Goal: Navigation & Orientation: Find specific page/section

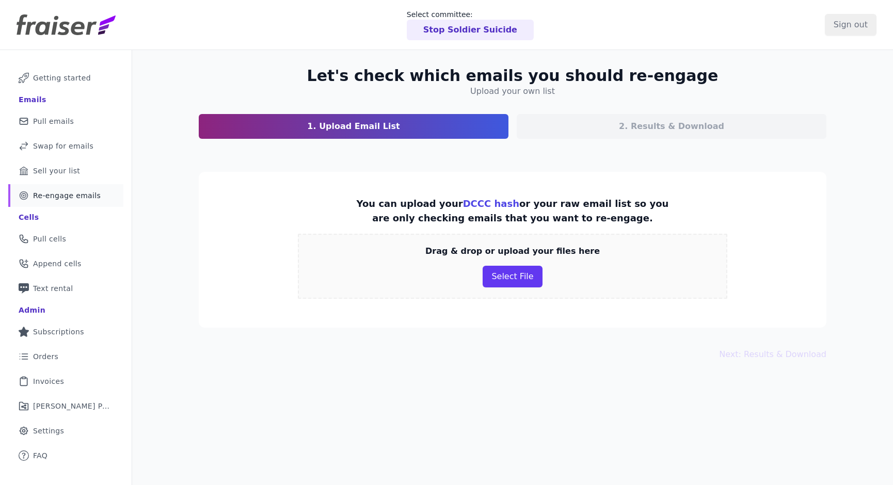
click at [81, 23] on img at bounding box center [66, 24] width 99 height 21
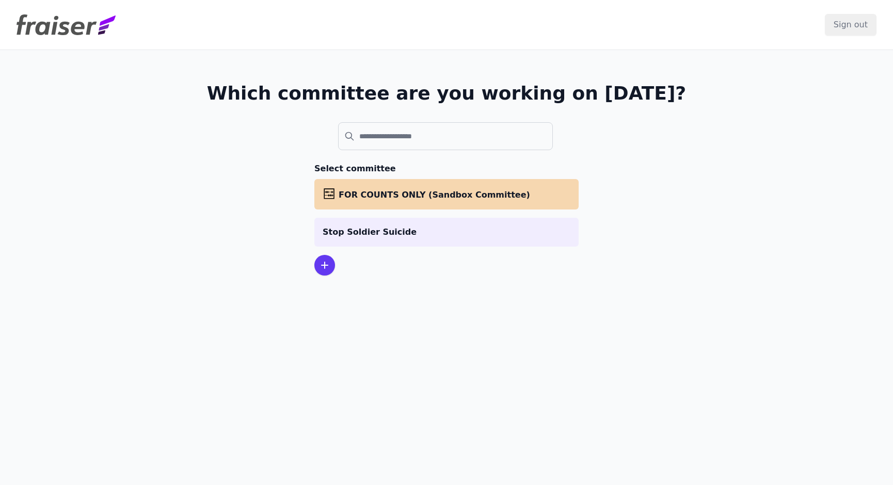
click at [364, 235] on p "Stop Soldier Suicide" at bounding box center [447, 232] width 248 height 12
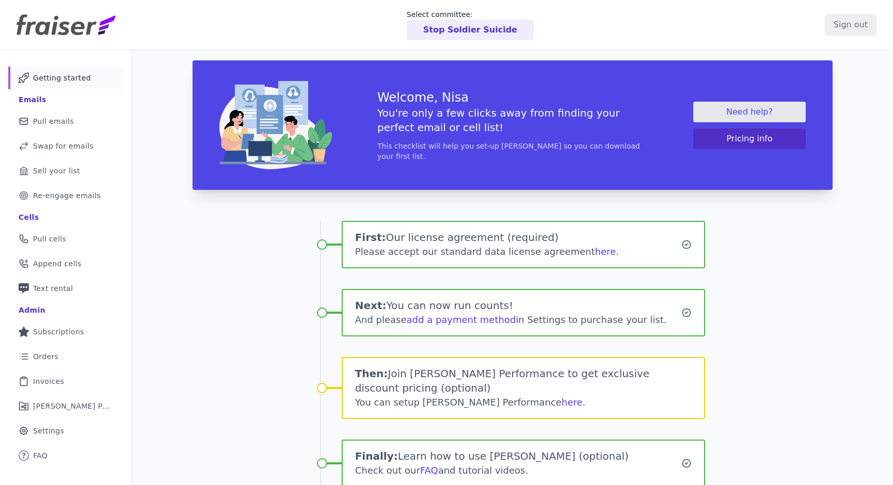
click at [731, 141] on button "Pricing info" at bounding box center [749, 139] width 113 height 21
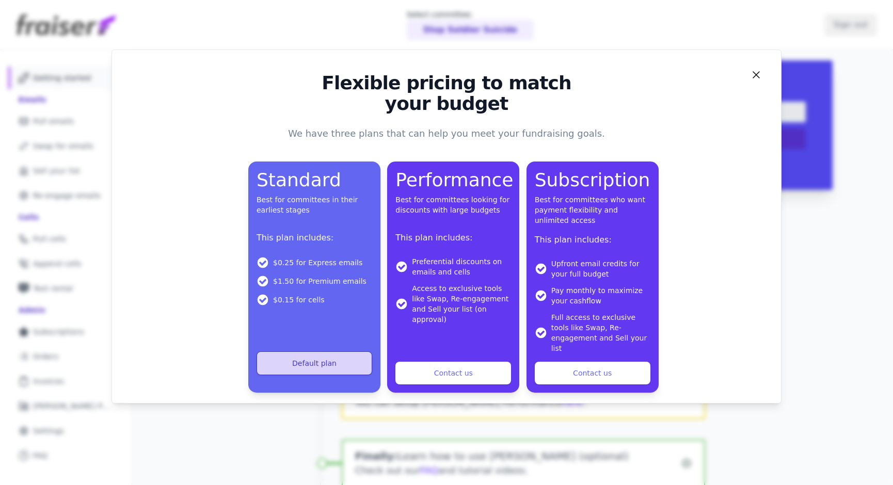
click at [754, 81] on div "Flexible pricing to match your budget We have three plans that can help you mee…" at bounding box center [446, 233] width 649 height 320
click at [755, 69] on icon "Close" at bounding box center [756, 75] width 12 height 12
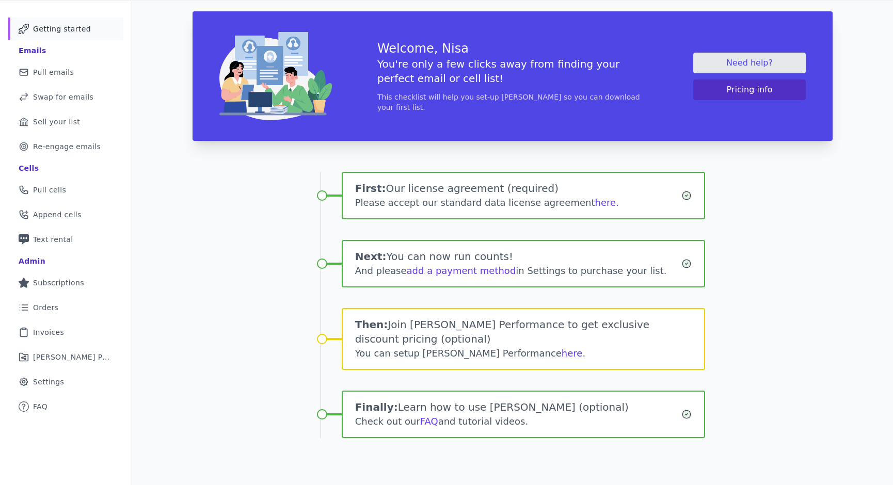
scroll to position [50, 0]
click at [85, 144] on span "Re-engage emails" at bounding box center [67, 146] width 68 height 10
